Goal: Information Seeking & Learning: Learn about a topic

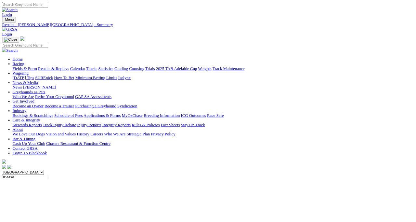
click at [30, 83] on link "Fields & Form" at bounding box center [31, 86] width 31 height 6
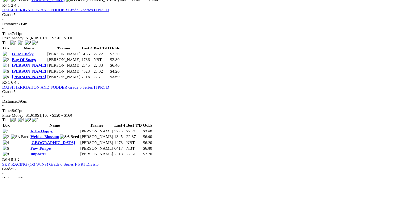
scroll to position [646, 0]
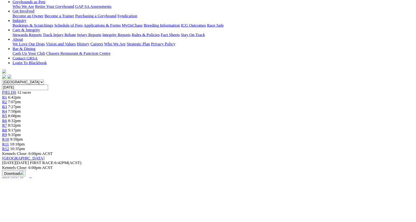
scroll to position [113, 0]
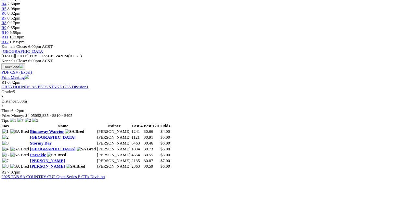
scroll to position [246, 0]
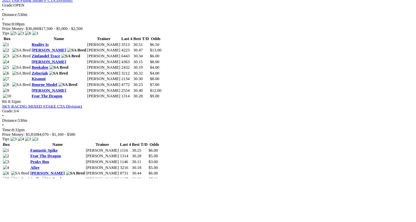
scroll to position [824, 0]
